Goal: Task Accomplishment & Management: Complete application form

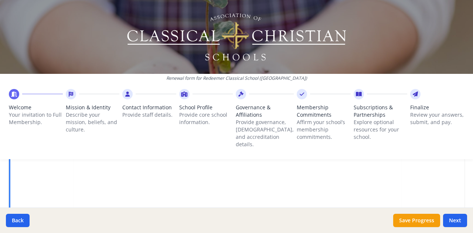
scroll to position [322, 0]
click at [452, 219] on button "Next" at bounding box center [455, 220] width 24 height 13
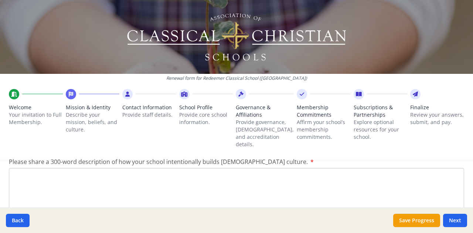
scroll to position [914, 0]
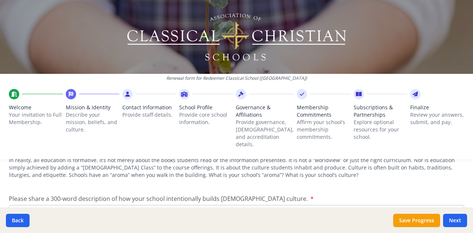
click at [119, 205] on textarea "Please share a 300-word description of how your school intentionally builds Chr…" at bounding box center [236, 230] width 455 height 50
